Goal: Task Accomplishment & Management: Manage account settings

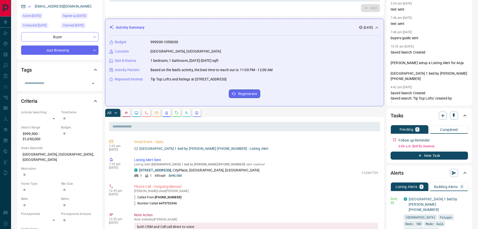
scroll to position [100, 0]
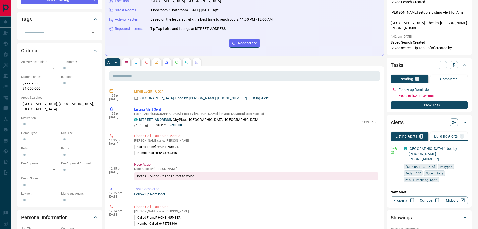
click at [126, 62] on icon "Notes" at bounding box center [126, 62] width 4 height 4
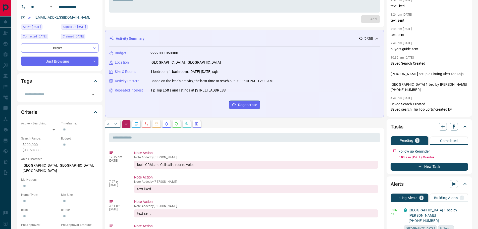
scroll to position [0, 0]
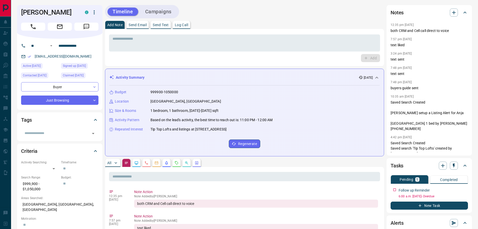
click at [109, 163] on p "All" at bounding box center [109, 163] width 4 height 4
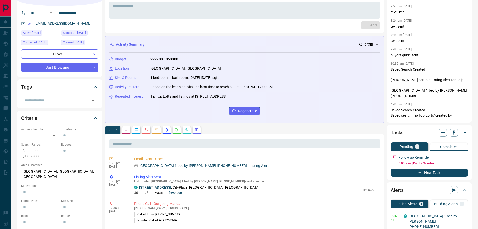
scroll to position [100, 0]
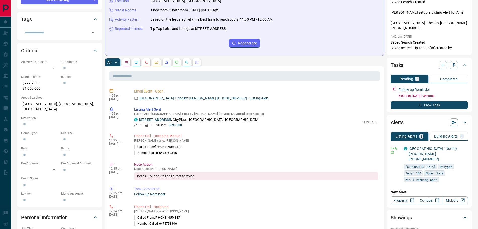
click at [128, 61] on icon "Notes" at bounding box center [126, 62] width 3 height 2
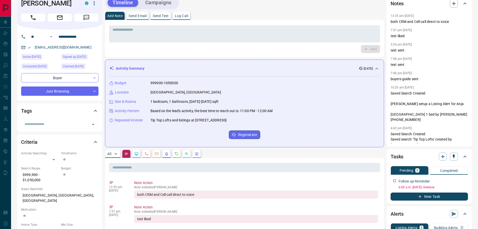
scroll to position [0, 0]
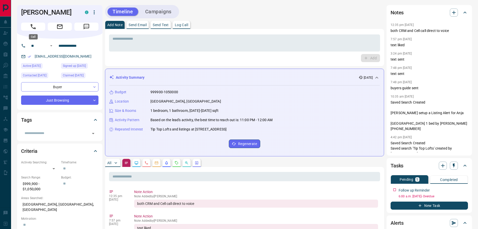
click at [37, 27] on button "Call" at bounding box center [33, 27] width 24 height 8
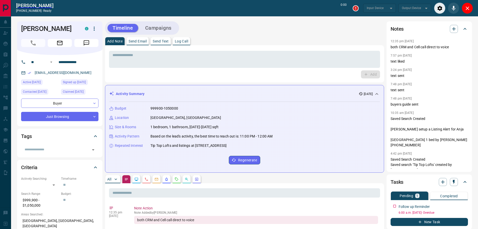
type input "*******"
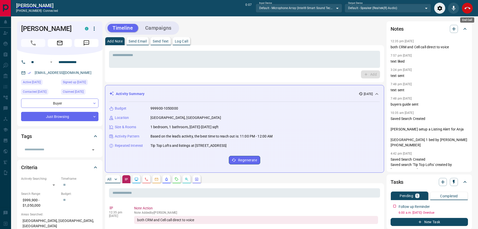
click at [467, 4] on button "End Call" at bounding box center [467, 8] width 11 height 11
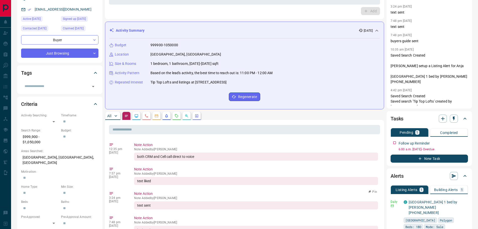
scroll to position [100, 0]
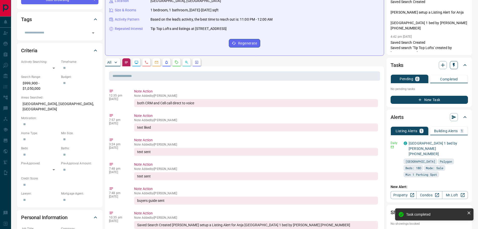
click at [454, 66] on icon "button" at bounding box center [453, 65] width 5 height 5
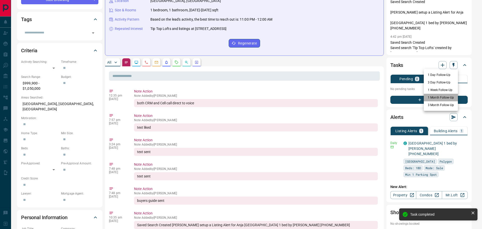
click at [437, 96] on li "1 Month Follow-Up" at bounding box center [441, 98] width 34 height 8
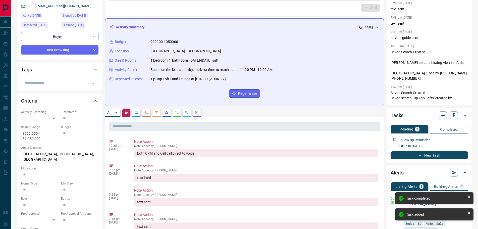
scroll to position [75, 0]
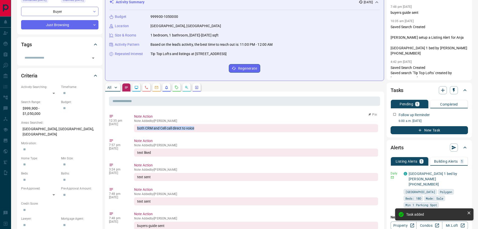
drag, startPoint x: 202, startPoint y: 128, endPoint x: 136, endPoint y: 128, distance: 66.3
click at [136, 128] on div "both CRM and Cell call direct to voice" at bounding box center [256, 128] width 244 height 8
copy div "both CRM and Cell call direct to voice"
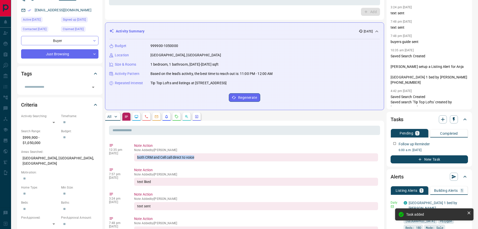
scroll to position [0, 0]
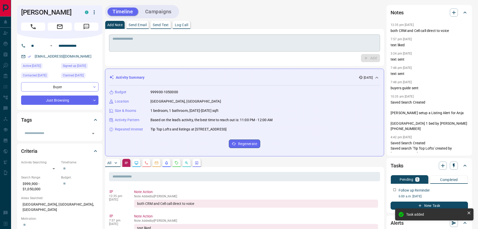
click at [142, 41] on textarea at bounding box center [245, 43] width 264 height 13
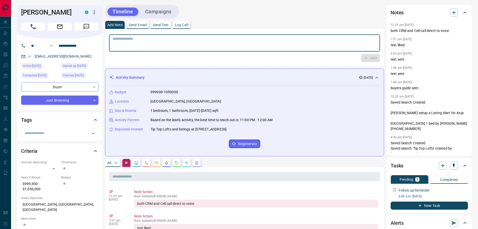
paste textarea "**********"
type textarea "**********"
click at [368, 57] on icon "button" at bounding box center [366, 58] width 5 height 5
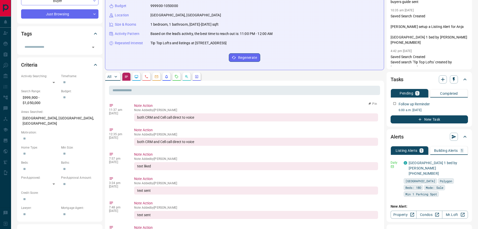
scroll to position [126, 0]
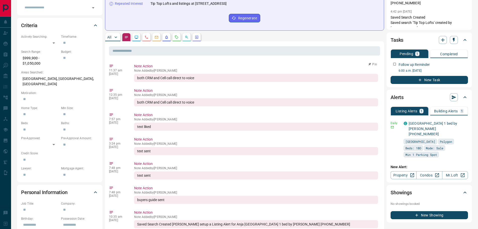
click at [374, 65] on button "Pin" at bounding box center [372, 64] width 15 height 5
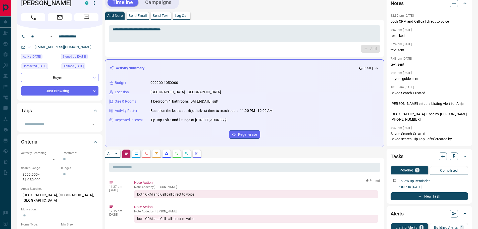
scroll to position [0, 0]
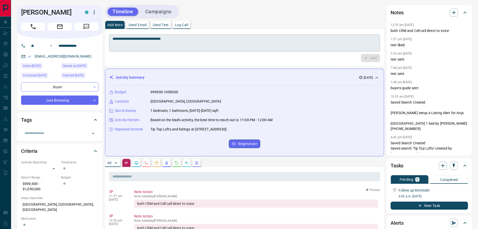
click at [168, 49] on div "**********" at bounding box center [244, 42] width 271 height 17
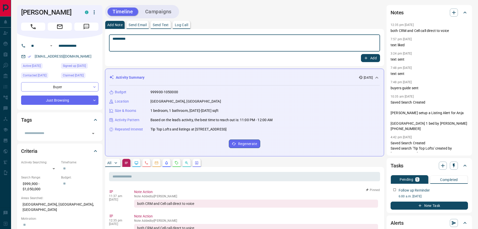
type textarea "*********"
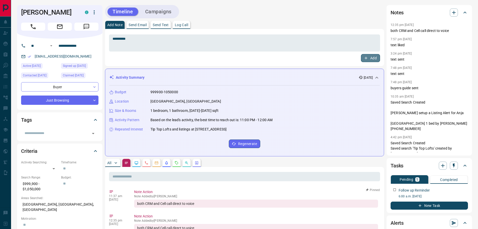
click at [368, 56] on icon "button" at bounding box center [366, 58] width 5 height 5
